Goal: Task Accomplishment & Management: Use online tool/utility

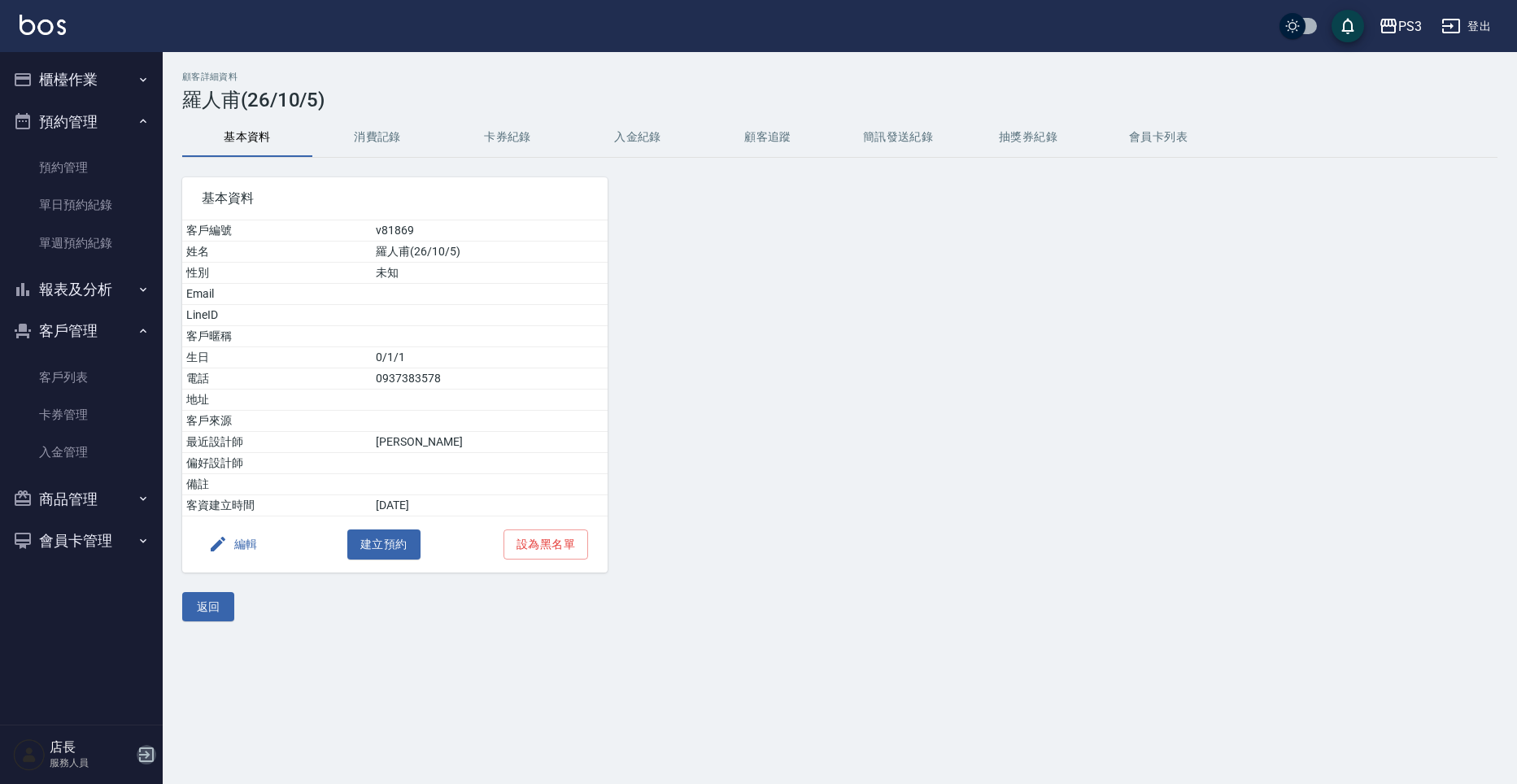
click at [145, 747] on icon "button" at bounding box center [146, 754] width 14 height 14
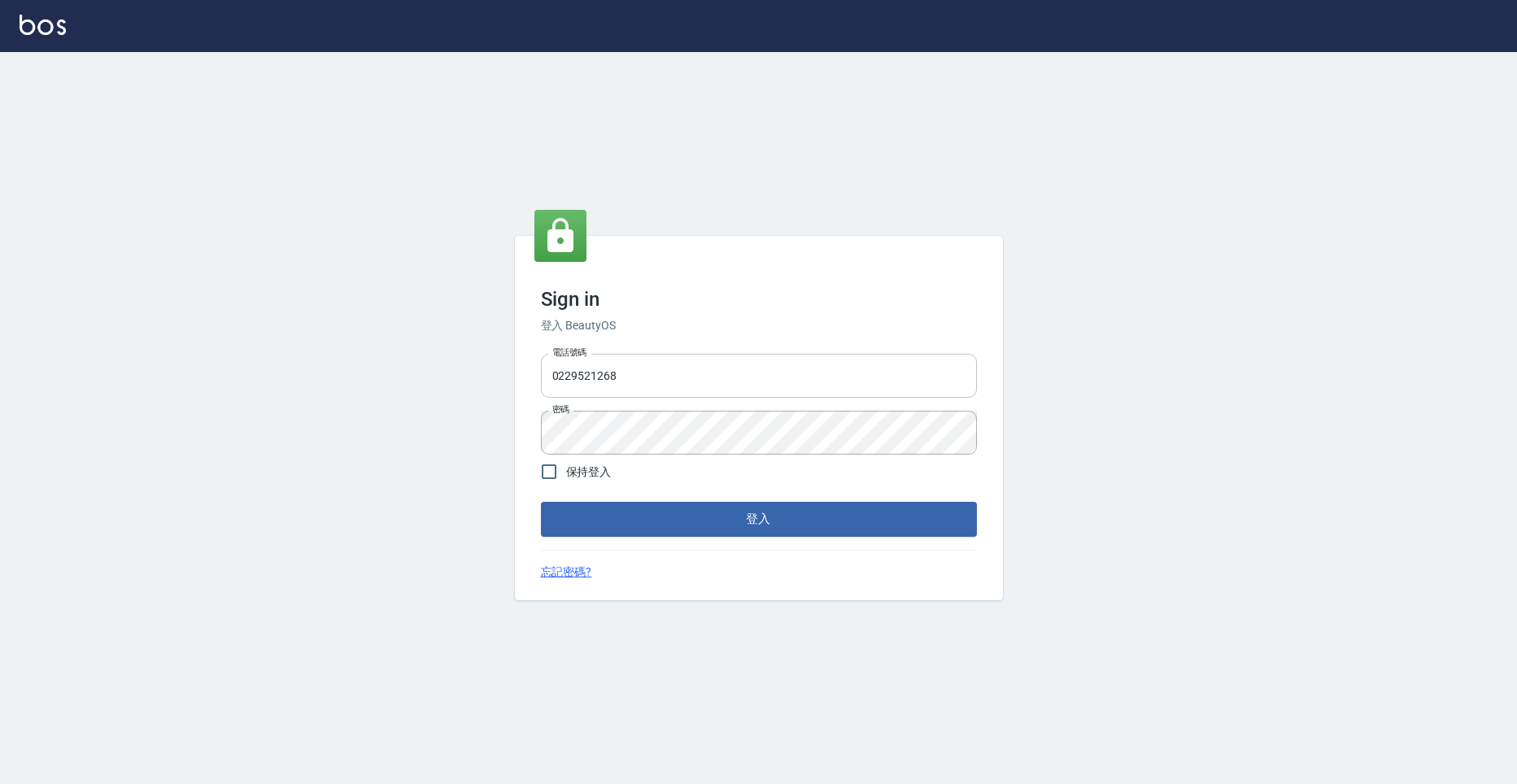
click at [649, 378] on input "0229521268" at bounding box center [758, 375] width 436 height 43
type input "0909291021"
click at [541, 502] on button "登入" at bounding box center [758, 519] width 436 height 34
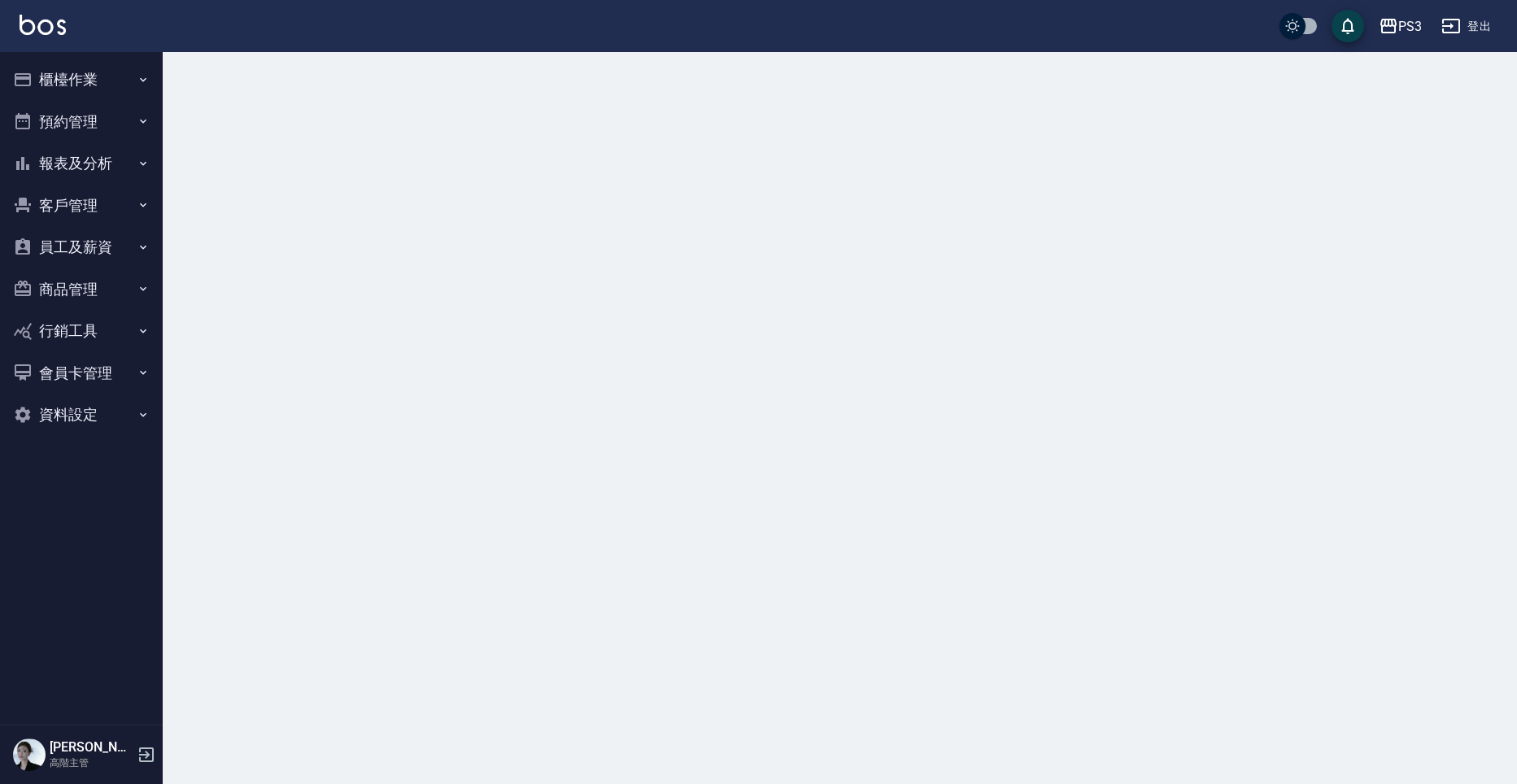
click at [86, 249] on button "員工及薪資" at bounding box center [81, 247] width 149 height 43
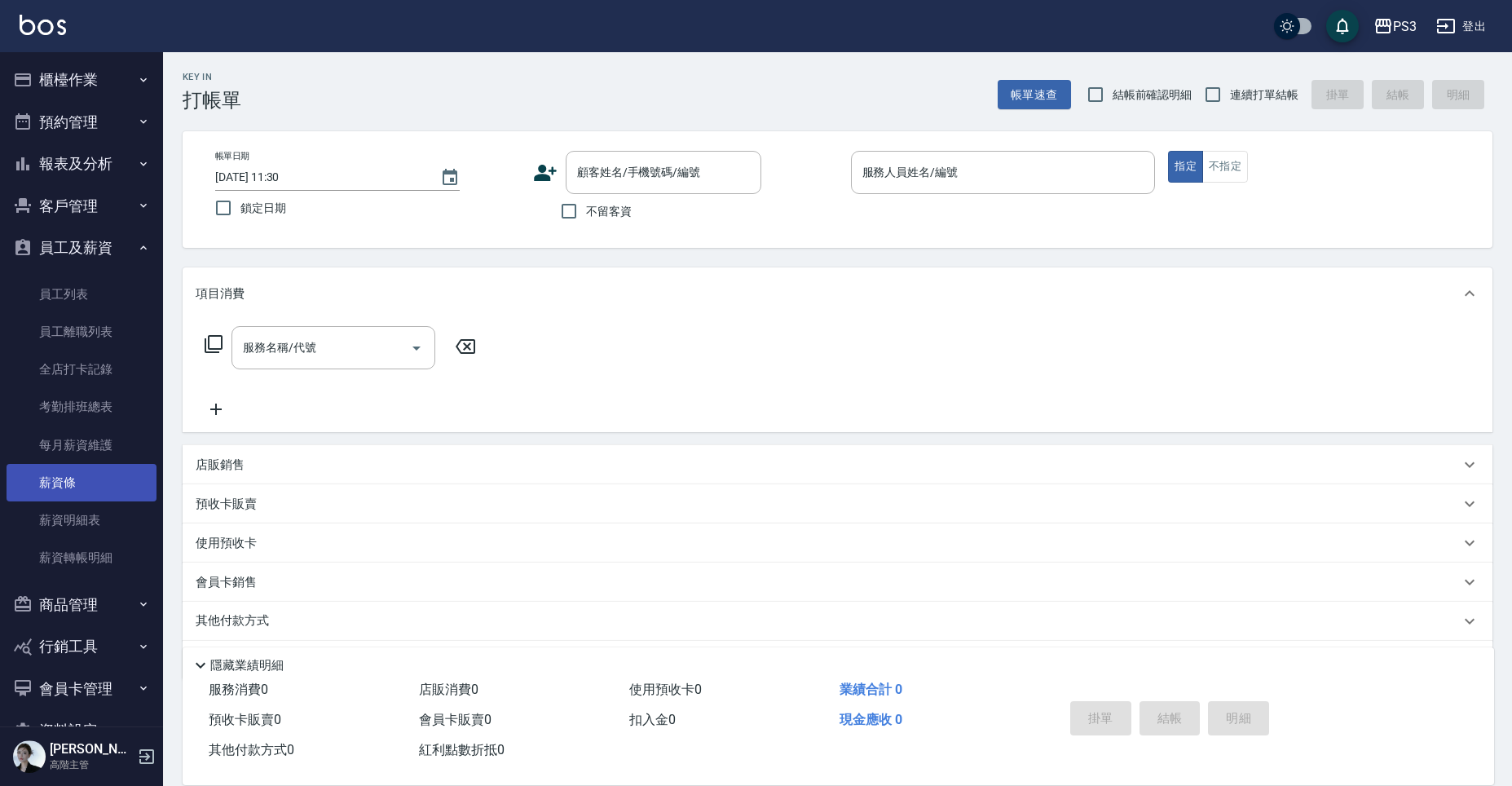
click at [138, 482] on link "薪資條" at bounding box center [81, 483] width 150 height 38
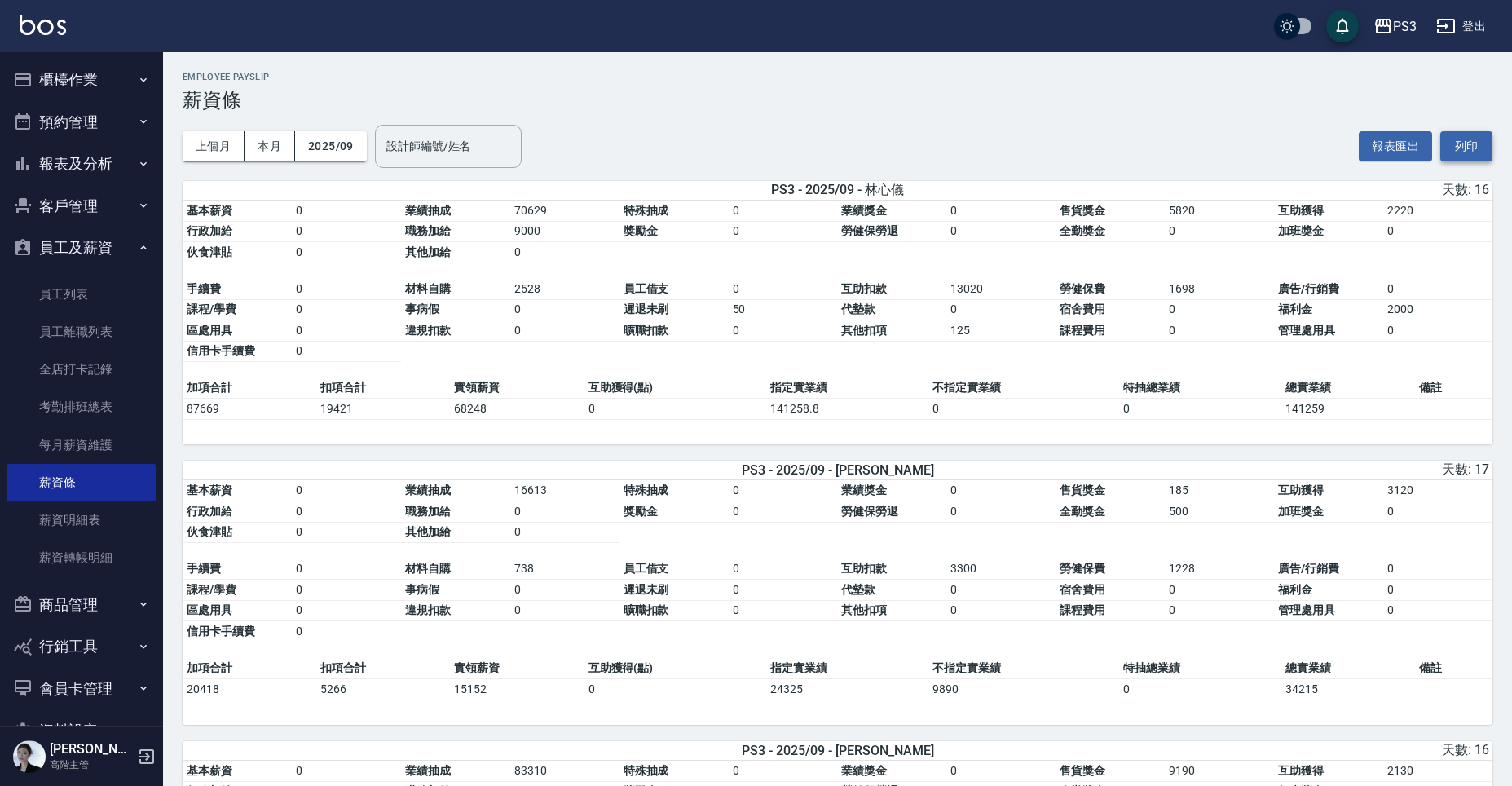
click at [1476, 146] on button "列印" at bounding box center [1466, 147] width 52 height 30
click at [1468, 24] on button "登出" at bounding box center [1461, 27] width 62 height 30
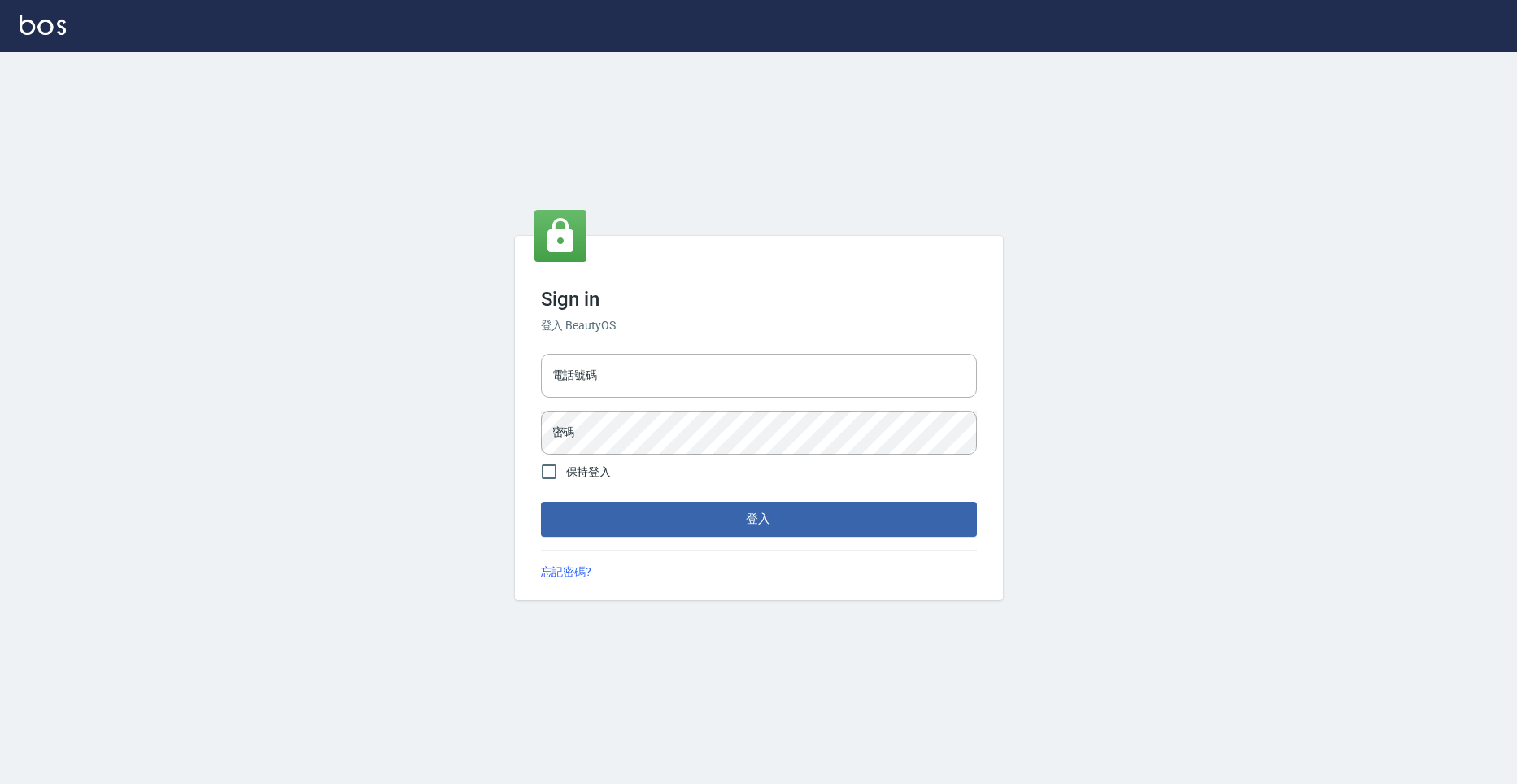
type input "0229521268"
click at [896, 528] on button "登入" at bounding box center [758, 519] width 436 height 34
